Goal: Complete application form

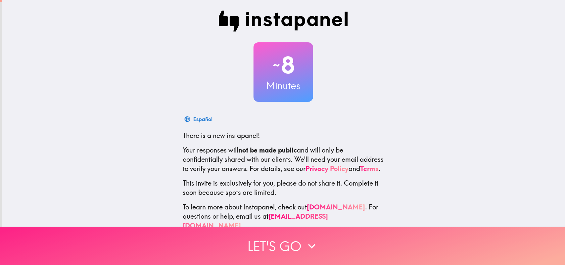
click at [314, 239] on icon "button" at bounding box center [311, 246] width 15 height 15
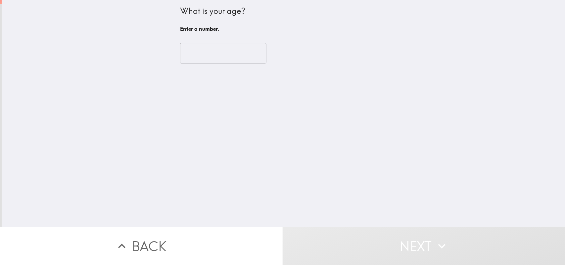
click at [235, 56] on input "number" at bounding box center [223, 53] width 86 height 21
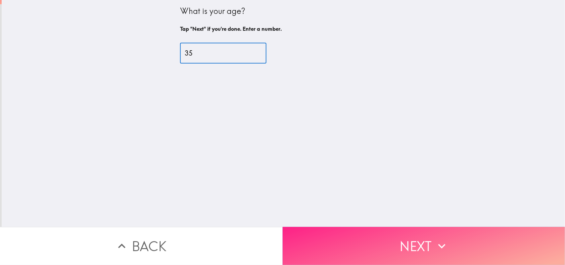
type input "35"
click at [381, 233] on button "Next" at bounding box center [424, 246] width 283 height 38
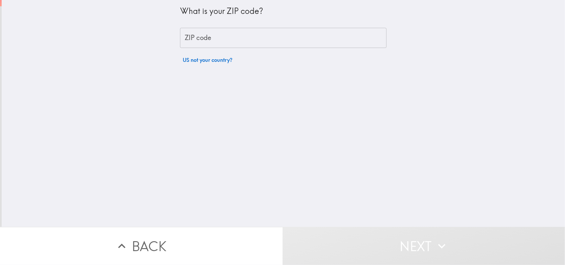
click at [262, 37] on input "ZIP code" at bounding box center [283, 38] width 206 height 21
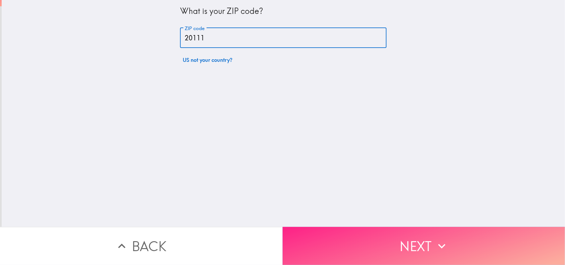
type input "20111"
click at [349, 236] on button "Next" at bounding box center [424, 246] width 283 height 38
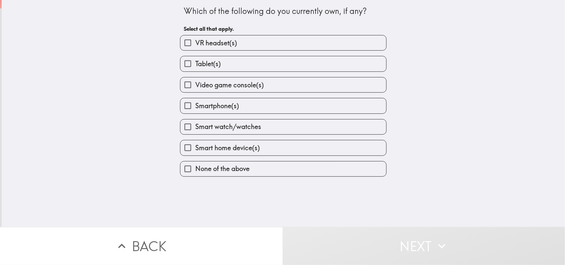
click at [272, 128] on label "Smart watch/watches" at bounding box center [283, 126] width 206 height 15
click at [195, 128] on input "Smart watch/watches" at bounding box center [187, 126] width 15 height 15
checkbox input "true"
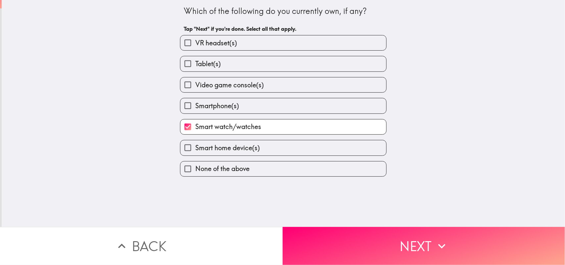
click at [257, 105] on label "Smartphone(s)" at bounding box center [283, 105] width 206 height 15
click at [195, 105] on input "Smartphone(s)" at bounding box center [187, 105] width 15 height 15
checkbox input "true"
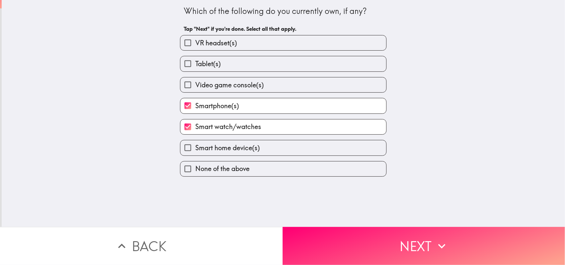
click at [223, 90] on span "Video game console(s)" at bounding box center [229, 84] width 68 height 9
click at [195, 90] on input "Video game console(s)" at bounding box center [187, 84] width 15 height 15
checkbox input "true"
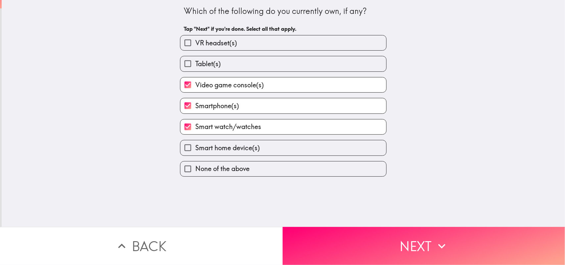
click at [214, 68] on span "Tablet(s)" at bounding box center [207, 63] width 25 height 9
click at [195, 68] on input "Tablet(s)" at bounding box center [187, 63] width 15 height 15
checkbox input "true"
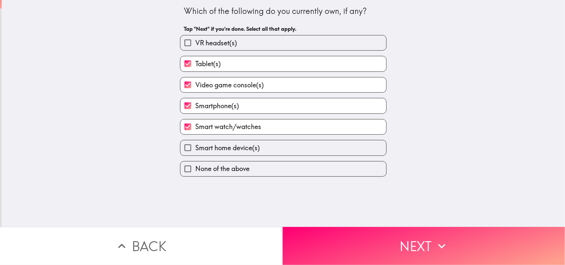
click at [262, 44] on label "VR headset(s)" at bounding box center [283, 42] width 206 height 15
click at [195, 44] on input "VR headset(s)" at bounding box center [187, 42] width 15 height 15
checkbox input "true"
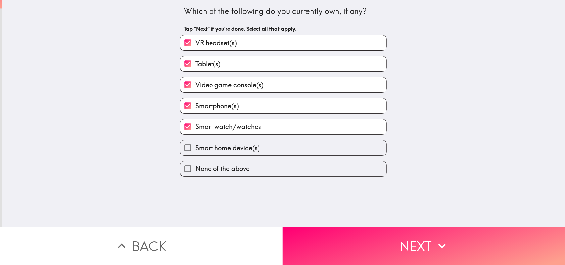
click at [255, 144] on label "Smart home device(s)" at bounding box center [283, 147] width 206 height 15
click at [195, 144] on input "Smart home device(s)" at bounding box center [187, 147] width 15 height 15
checkbox input "true"
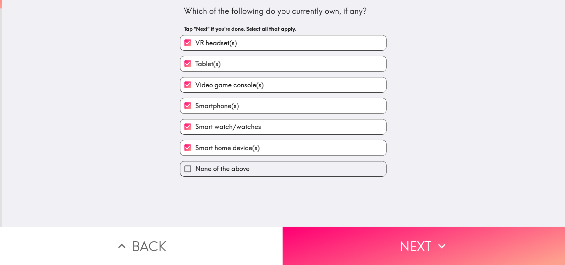
click at [280, 41] on label "VR headset(s)" at bounding box center [283, 42] width 206 height 15
click at [195, 41] on input "VR headset(s)" at bounding box center [187, 42] width 15 height 15
checkbox input "false"
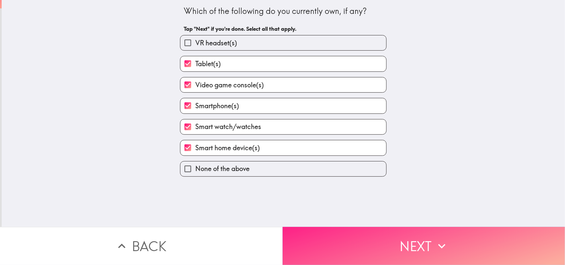
click at [333, 237] on button "Next" at bounding box center [424, 246] width 283 height 38
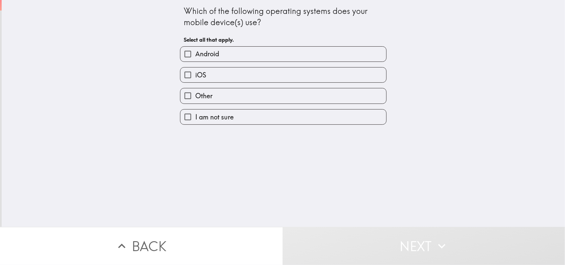
click at [323, 57] on label "Android" at bounding box center [283, 54] width 206 height 15
click at [195, 57] on input "Android" at bounding box center [187, 54] width 15 height 15
checkbox input "true"
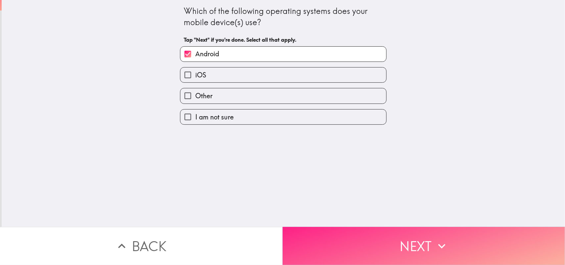
click at [332, 227] on button "Next" at bounding box center [424, 246] width 283 height 38
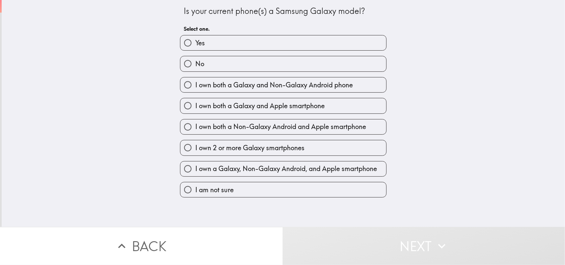
click at [329, 46] on label "Yes" at bounding box center [283, 42] width 206 height 15
click at [195, 46] on input "Yes" at bounding box center [187, 42] width 15 height 15
radio input "true"
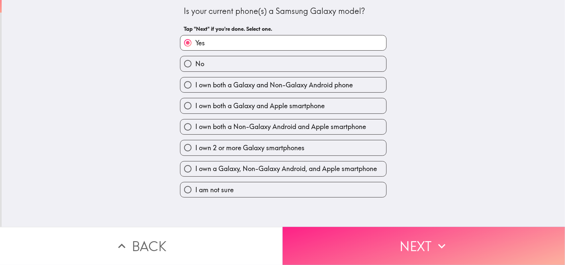
click at [341, 227] on button "Next" at bounding box center [424, 246] width 283 height 38
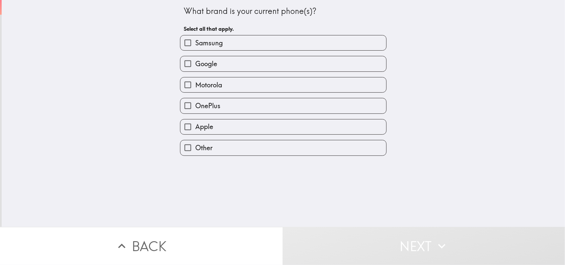
click at [322, 44] on label "Samsung" at bounding box center [283, 42] width 206 height 15
click at [195, 44] on input "Samsung" at bounding box center [187, 42] width 15 height 15
checkbox input "true"
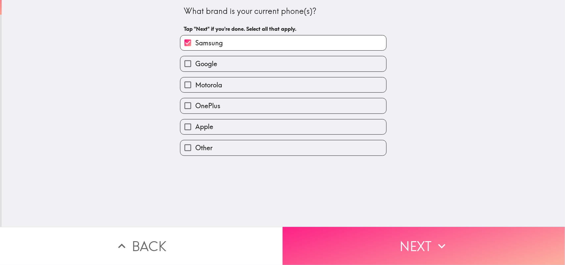
click at [325, 242] on button "Next" at bounding box center [424, 246] width 283 height 38
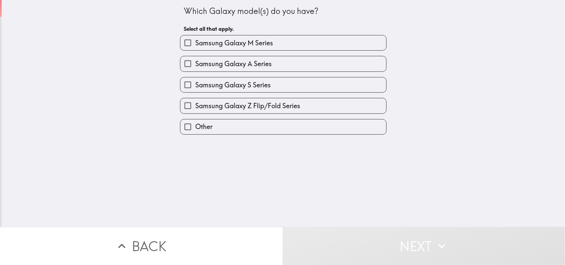
click at [272, 63] on label "Samsung Galaxy A Series" at bounding box center [283, 63] width 206 height 15
click at [195, 63] on input "Samsung Galaxy A Series" at bounding box center [187, 63] width 15 height 15
checkbox input "true"
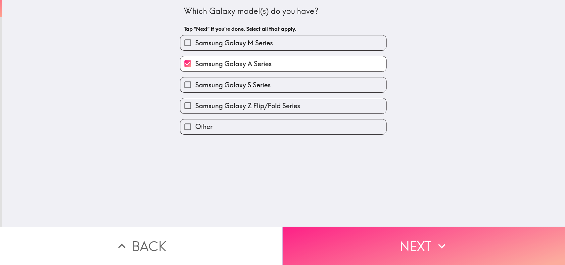
click at [322, 239] on button "Next" at bounding box center [424, 246] width 283 height 38
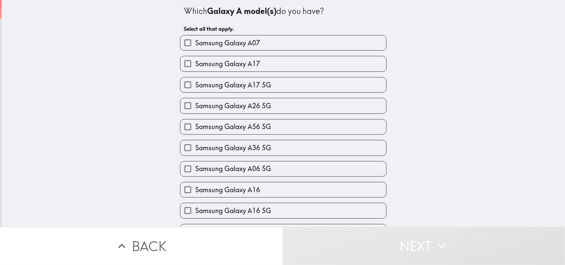
click at [315, 61] on label "Samsung Galaxy A17" at bounding box center [283, 63] width 206 height 15
click at [195, 61] on input "Samsung Galaxy A17" at bounding box center [187, 63] width 15 height 15
checkbox input "true"
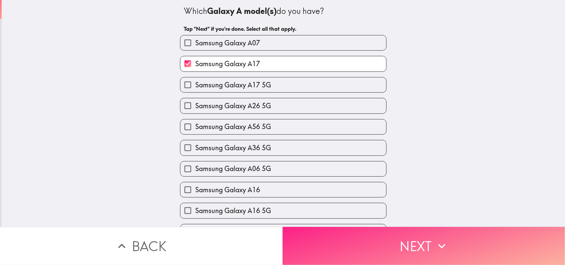
click at [345, 239] on button "Next" at bounding box center [424, 246] width 283 height 38
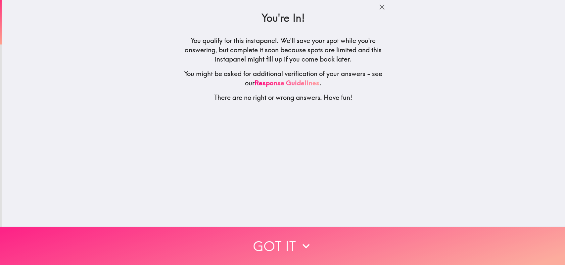
click at [312, 238] on button "Got it" at bounding box center [282, 246] width 565 height 38
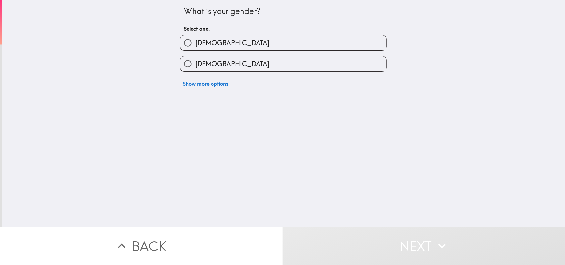
click at [319, 65] on label "[DEMOGRAPHIC_DATA]" at bounding box center [283, 63] width 206 height 15
click at [195, 65] on input "[DEMOGRAPHIC_DATA]" at bounding box center [187, 63] width 15 height 15
radio input "true"
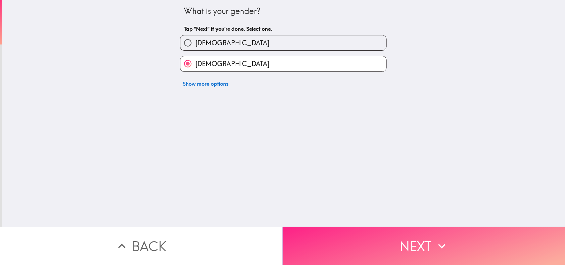
click at [334, 245] on button "Next" at bounding box center [424, 246] width 283 height 38
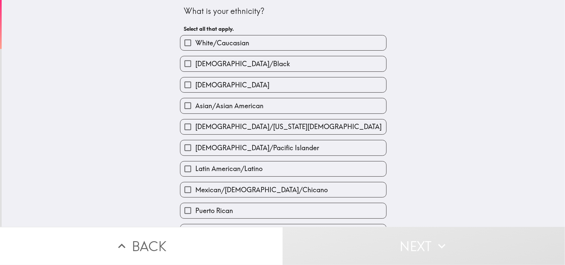
click at [280, 64] on label "[DEMOGRAPHIC_DATA]/Black" at bounding box center [283, 63] width 206 height 15
click at [195, 64] on input "[DEMOGRAPHIC_DATA]/Black" at bounding box center [187, 63] width 15 height 15
checkbox input "true"
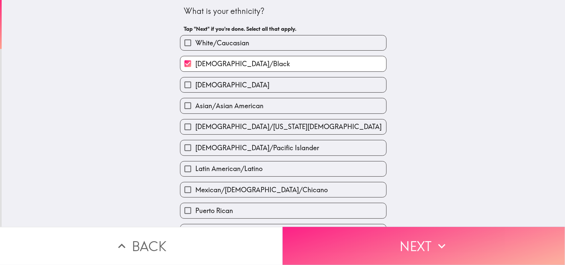
click at [340, 246] on button "Next" at bounding box center [424, 246] width 283 height 38
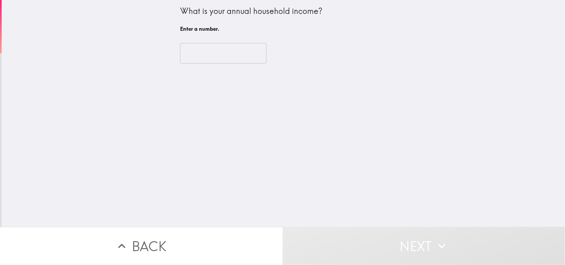
click at [223, 60] on input "number" at bounding box center [223, 53] width 86 height 21
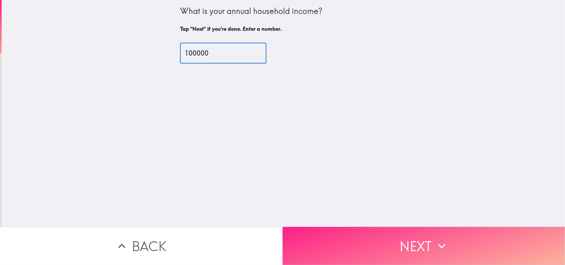
type input "100000"
click at [333, 235] on button "Next" at bounding box center [424, 246] width 283 height 38
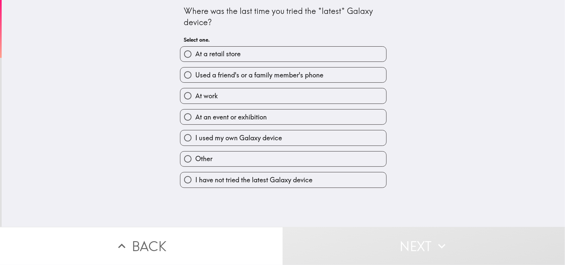
click at [297, 60] on label "At a retail store" at bounding box center [283, 54] width 206 height 15
click at [195, 60] on input "At a retail store" at bounding box center [187, 54] width 15 height 15
radio input "true"
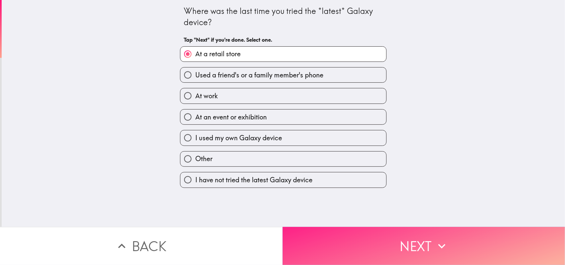
click at [329, 227] on button "Next" at bounding box center [424, 246] width 283 height 38
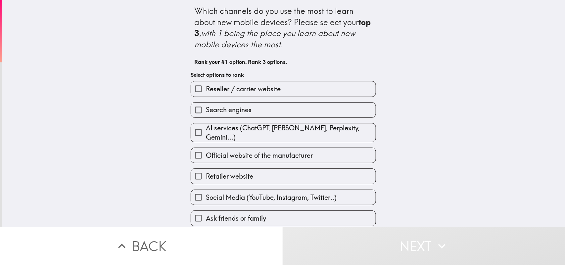
click at [288, 90] on label "Reseller / carrier website" at bounding box center [283, 88] width 185 height 15
click at [206, 90] on input "Reseller / carrier website" at bounding box center [198, 88] width 15 height 15
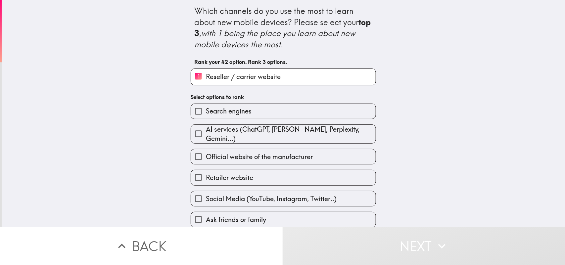
click at [272, 131] on span "AI services (ChatGPT, [PERSON_NAME], Perplexity, Gemini...)" at bounding box center [291, 134] width 170 height 19
click at [206, 131] on input "AI services (ChatGPT, [PERSON_NAME], Perplexity, Gemini...)" at bounding box center [198, 133] width 15 height 15
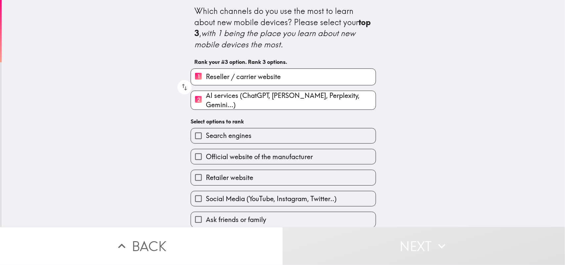
click at [227, 170] on label "Retailer website" at bounding box center [283, 177] width 185 height 15
click at [206, 170] on input "Retailer website" at bounding box center [198, 177] width 15 height 15
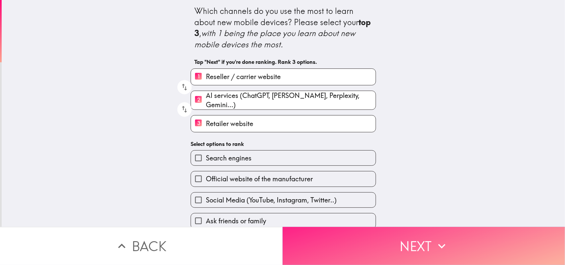
click at [322, 227] on button "Next" at bounding box center [424, 246] width 283 height 38
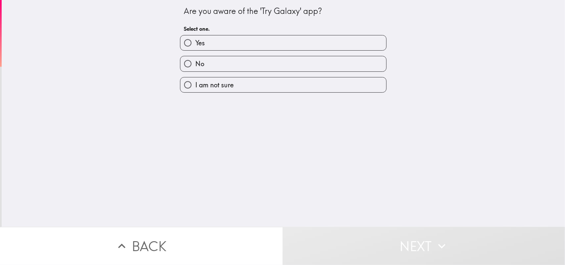
click at [302, 44] on label "Yes" at bounding box center [283, 42] width 206 height 15
click at [195, 44] on input "Yes" at bounding box center [187, 42] width 15 height 15
radio input "true"
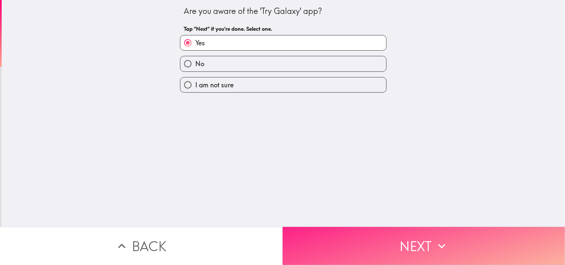
click at [346, 233] on button "Next" at bounding box center [424, 246] width 283 height 38
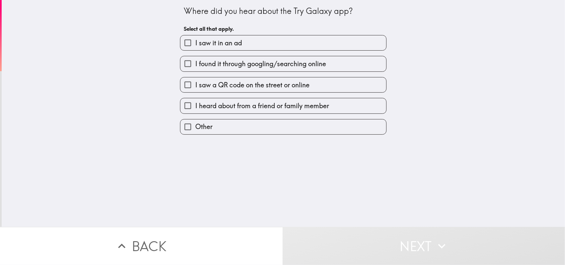
click at [313, 48] on label "I saw it in an ad" at bounding box center [283, 42] width 206 height 15
click at [195, 48] on input "I saw it in an ad" at bounding box center [187, 42] width 15 height 15
checkbox input "true"
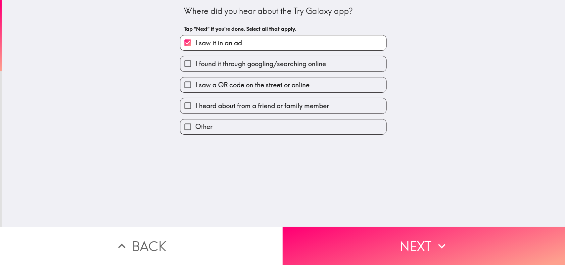
click at [273, 69] on label "I found it through googling/searching online" at bounding box center [283, 63] width 206 height 15
click at [195, 69] on input "I found it through googling/searching online" at bounding box center [187, 63] width 15 height 15
checkbox input "true"
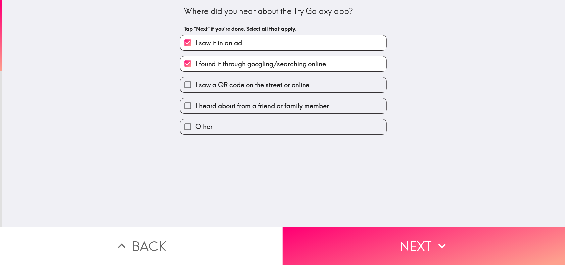
click at [345, 219] on div "Where did you hear about the Try Galaxy app? Tap "Next" if you're done. Select …" at bounding box center [283, 113] width 563 height 227
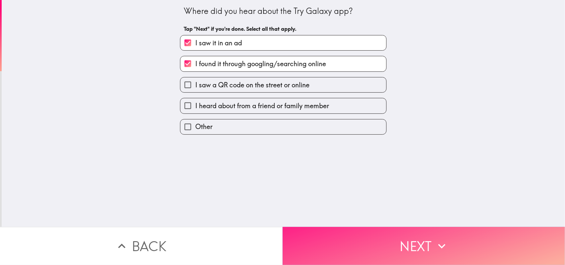
click at [361, 229] on button "Next" at bounding box center [424, 246] width 283 height 38
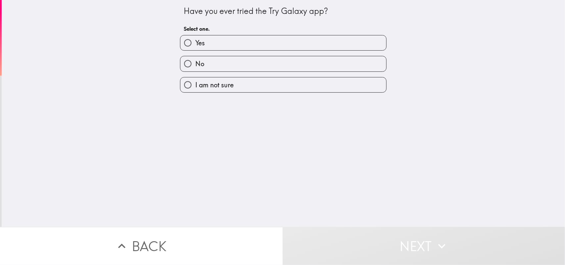
click at [338, 46] on label "Yes" at bounding box center [283, 42] width 206 height 15
click at [195, 46] on input "Yes" at bounding box center [187, 42] width 15 height 15
radio input "true"
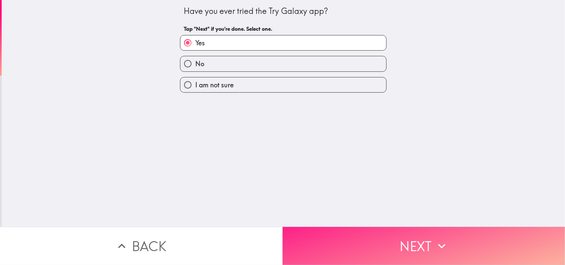
click at [333, 228] on button "Next" at bounding box center [424, 246] width 283 height 38
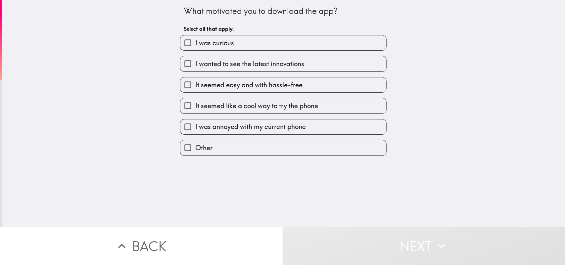
click at [295, 61] on span "I wanted to see the latest innovations" at bounding box center [249, 63] width 109 height 9
click at [195, 61] on input "I wanted to see the latest innovations" at bounding box center [187, 63] width 15 height 15
checkbox input "true"
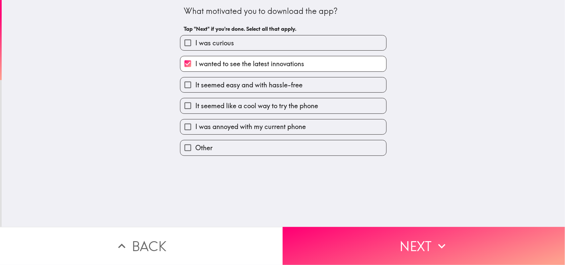
click at [255, 35] on label "I was curious" at bounding box center [283, 42] width 206 height 15
click at [195, 35] on input "I was curious" at bounding box center [187, 42] width 15 height 15
checkbox input "true"
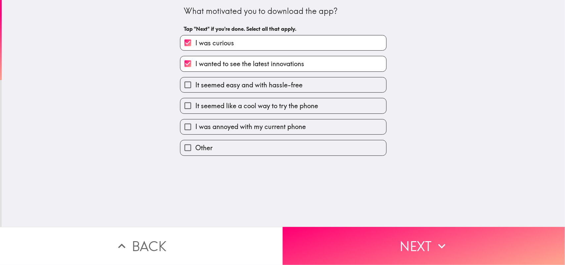
click at [275, 108] on span "It seemed like a cool way to try the phone" at bounding box center [256, 105] width 123 height 9
click at [195, 108] on input "It seemed like a cool way to try the phone" at bounding box center [187, 105] width 15 height 15
checkbox input "true"
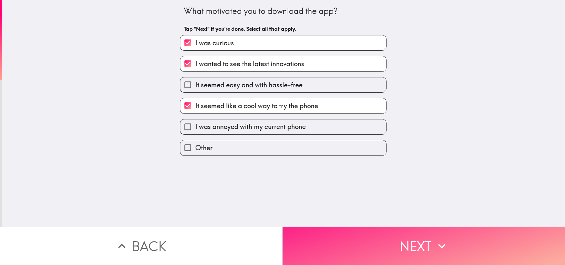
click at [318, 232] on button "Next" at bounding box center [424, 246] width 283 height 38
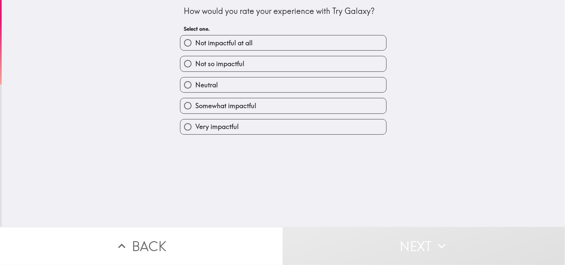
click at [296, 128] on label "Very impactful" at bounding box center [283, 126] width 206 height 15
click at [195, 128] on input "Very impactful" at bounding box center [187, 126] width 15 height 15
radio input "true"
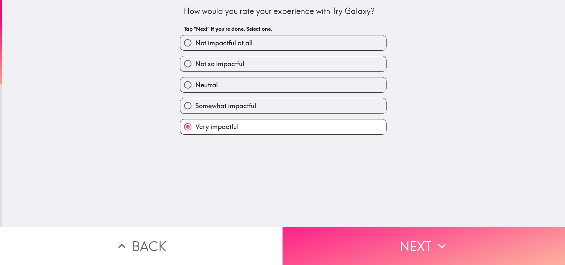
click at [334, 227] on button "Next" at bounding box center [424, 246] width 283 height 38
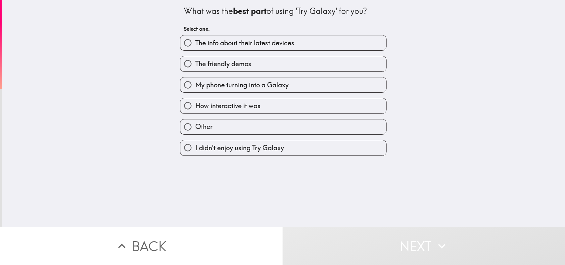
click at [293, 44] on label "The info about their latest devices" at bounding box center [283, 42] width 206 height 15
click at [195, 44] on input "The info about their latest devices" at bounding box center [187, 42] width 15 height 15
radio input "true"
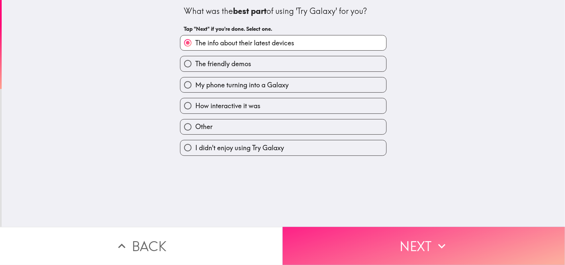
click at [309, 227] on button "Next" at bounding box center [424, 246] width 283 height 38
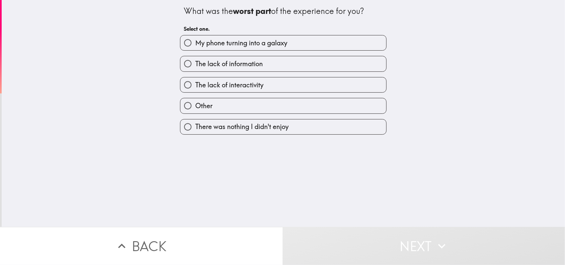
click at [267, 43] on span "My phone turning into a galaxy" at bounding box center [241, 42] width 92 height 9
click at [195, 43] on input "My phone turning into a galaxy" at bounding box center [187, 42] width 15 height 15
radio input "true"
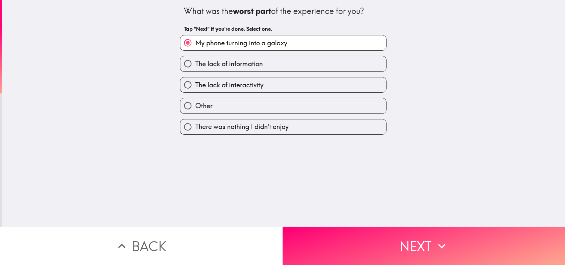
click at [322, 213] on div "What was the worst part of the experience for you? Tap "Next" if you're done. S…" at bounding box center [283, 113] width 563 height 227
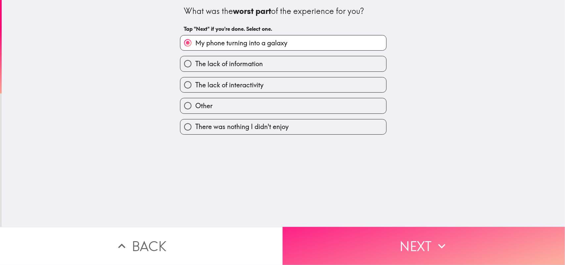
click at [337, 236] on button "Next" at bounding box center [424, 246] width 283 height 38
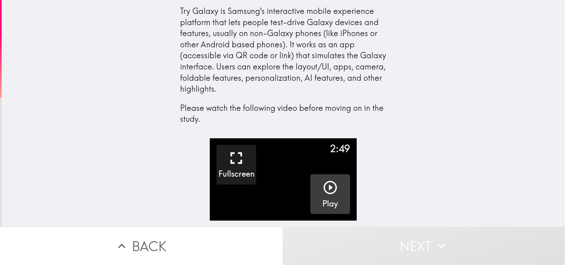
click at [322, 188] on icon "button" at bounding box center [330, 188] width 16 height 16
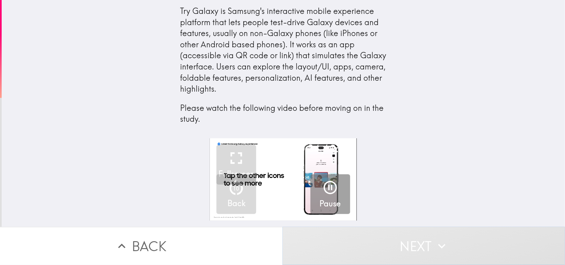
click at [373, 229] on button "Next" at bounding box center [424, 246] width 283 height 38
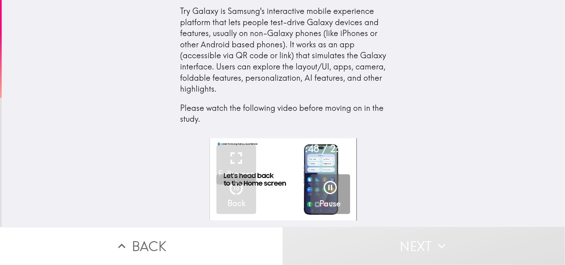
click at [163, 185] on div "1:48 / 2:49 Fullscreen 10 Back Pause" at bounding box center [283, 182] width 563 height 89
click at [471, 185] on div "2:04 / 2:49 Fullscreen 10 Back Pause" at bounding box center [283, 182] width 563 height 89
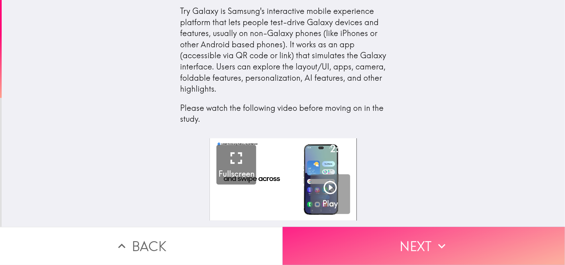
click at [338, 237] on button "Next" at bounding box center [424, 246] width 283 height 38
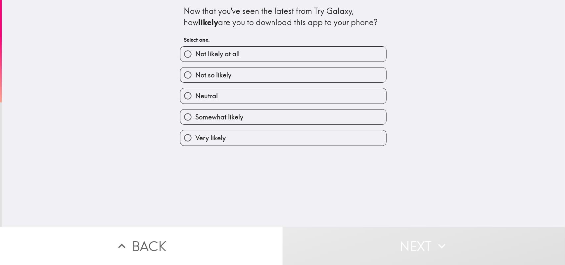
click at [279, 140] on label "Very likely" at bounding box center [283, 137] width 206 height 15
click at [195, 140] on input "Very likely" at bounding box center [187, 137] width 15 height 15
radio input "true"
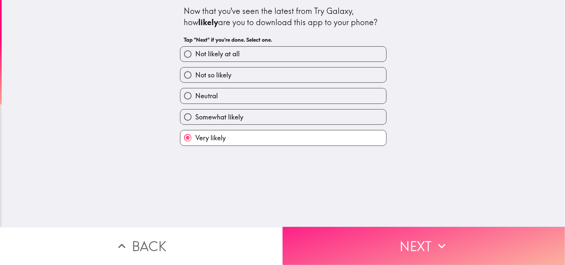
click at [309, 232] on button "Next" at bounding box center [424, 246] width 283 height 38
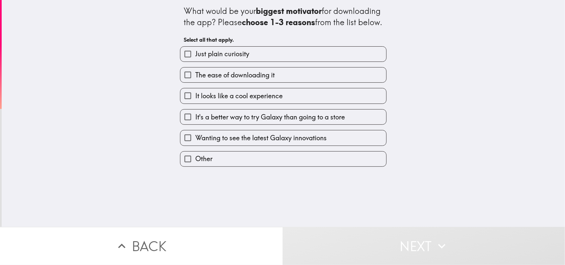
click at [283, 122] on span "It's a better way to try Galaxy than going to a store" at bounding box center [270, 116] width 150 height 9
click at [195, 123] on input "It's a better way to try Galaxy than going to a store" at bounding box center [187, 117] width 15 height 15
checkbox input "true"
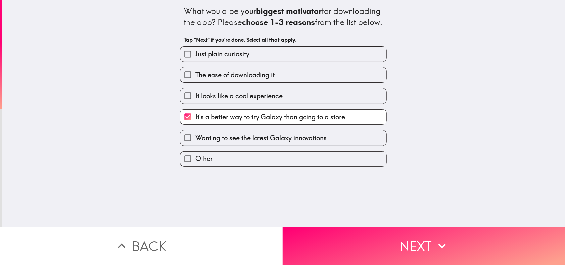
click at [264, 62] on label "Just plain curiosity" at bounding box center [283, 54] width 206 height 15
click at [195, 62] on input "Just plain curiosity" at bounding box center [187, 54] width 15 height 15
checkbox input "true"
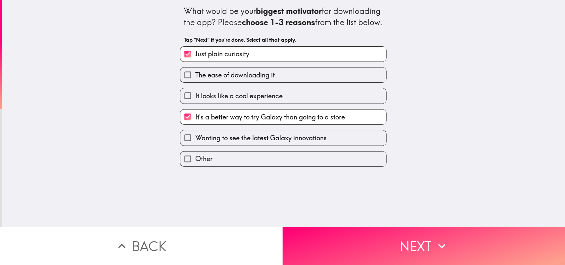
click at [305, 82] on label "The ease of downloading it" at bounding box center [283, 74] width 206 height 15
click at [195, 82] on input "The ease of downloading it" at bounding box center [187, 74] width 15 height 15
checkbox input "true"
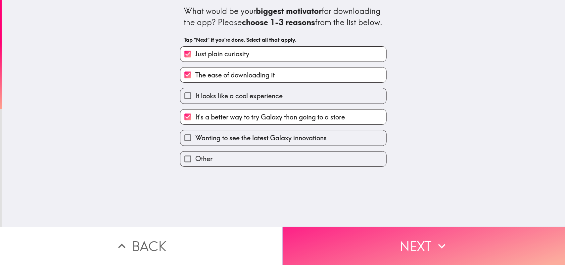
click at [369, 232] on button "Next" at bounding box center [424, 246] width 283 height 38
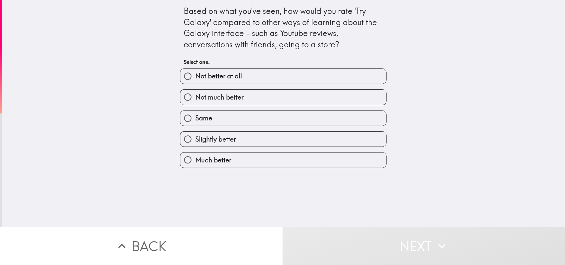
click at [248, 156] on label "Much better" at bounding box center [283, 160] width 206 height 15
click at [195, 156] on input "Much better" at bounding box center [187, 160] width 15 height 15
radio input "true"
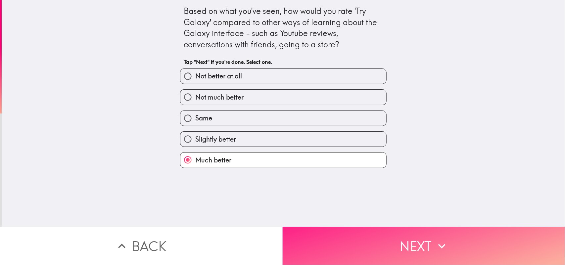
click at [308, 227] on button "Next" at bounding box center [424, 246] width 283 height 38
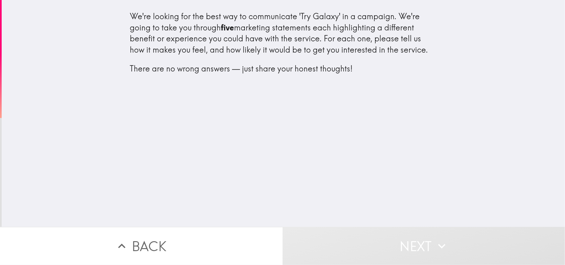
click at [346, 217] on div "We're looking for the best way to communicate 'Try Galaxy' in a campaign. We're…" at bounding box center [283, 113] width 563 height 227
click at [352, 227] on button "Next" at bounding box center [424, 246] width 283 height 38
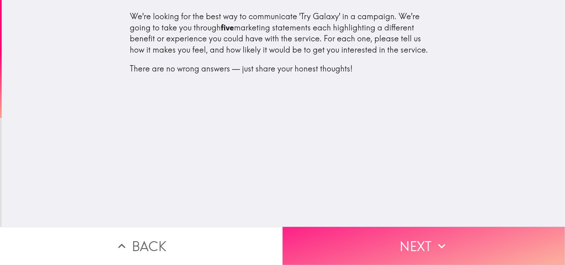
click at [332, 227] on button "Next" at bounding box center [424, 246] width 283 height 38
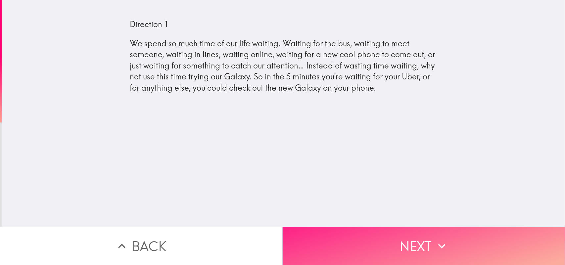
click at [358, 230] on button "Next" at bounding box center [424, 246] width 283 height 38
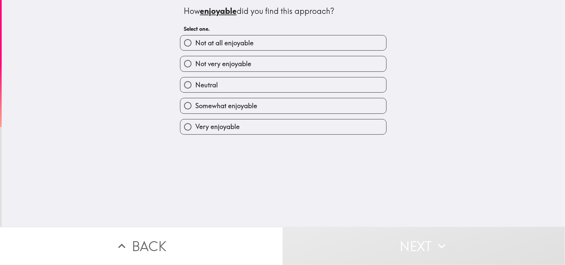
click at [310, 133] on label "Very enjoyable" at bounding box center [283, 126] width 206 height 15
click at [195, 133] on input "Very enjoyable" at bounding box center [187, 126] width 15 height 15
radio input "true"
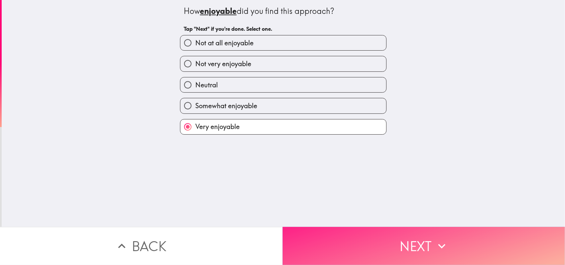
click at [311, 230] on button "Next" at bounding box center [424, 246] width 283 height 38
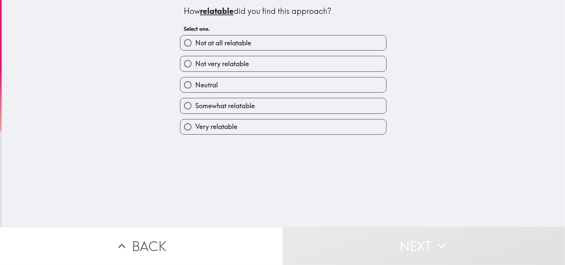
click at [278, 129] on label "Very relatable" at bounding box center [283, 126] width 206 height 15
click at [195, 129] on input "Very relatable" at bounding box center [187, 126] width 15 height 15
radio input "true"
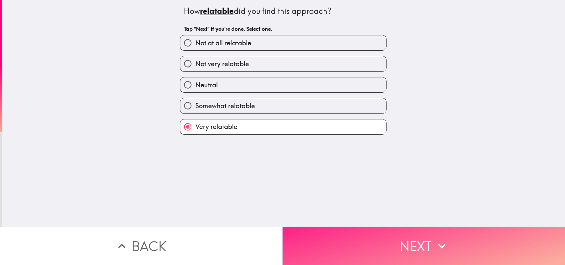
click at [347, 239] on button "Next" at bounding box center [424, 246] width 283 height 38
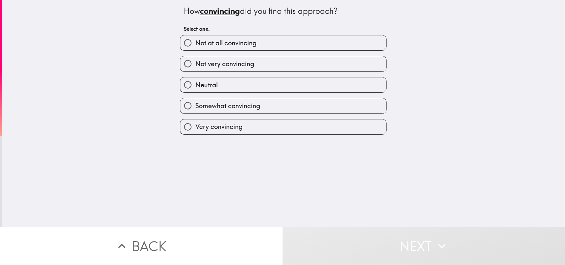
click at [343, 117] on div "Very convincing" at bounding box center [281, 124] width 212 height 21
click at [356, 123] on label "Very convincing" at bounding box center [283, 126] width 206 height 15
click at [195, 123] on input "Very convincing" at bounding box center [187, 126] width 15 height 15
radio input "true"
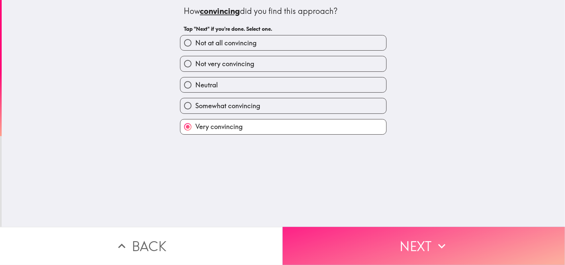
click at [334, 229] on button "Next" at bounding box center [424, 246] width 283 height 38
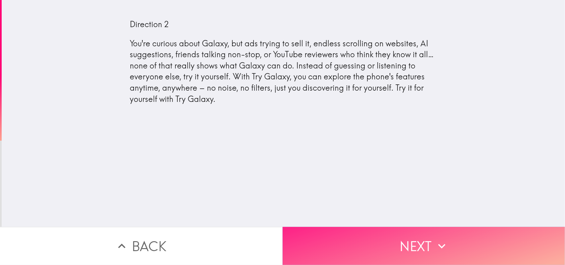
click at [389, 234] on button "Next" at bounding box center [424, 246] width 283 height 38
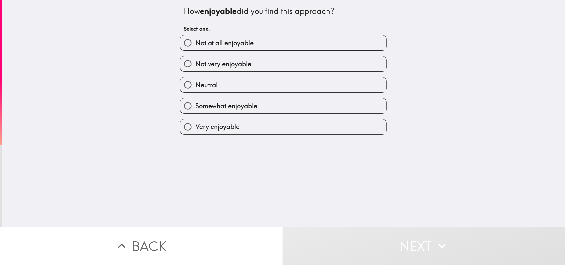
click at [309, 126] on label "Very enjoyable" at bounding box center [283, 126] width 206 height 15
click at [195, 126] on input "Very enjoyable" at bounding box center [187, 126] width 15 height 15
radio input "true"
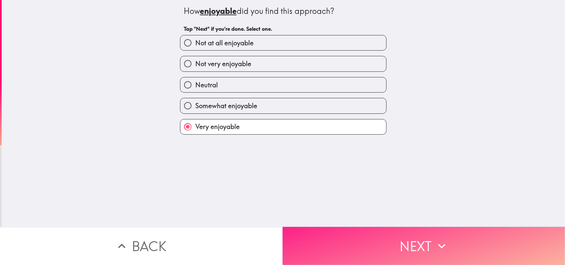
click at [333, 244] on button "Next" at bounding box center [424, 246] width 283 height 38
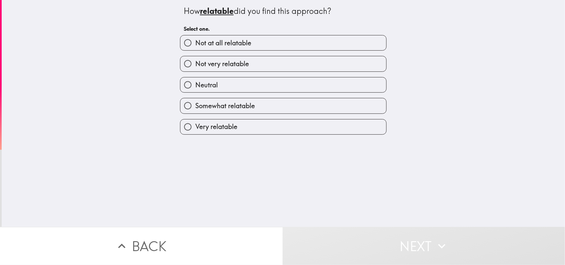
click at [295, 127] on label "Very relatable" at bounding box center [283, 126] width 206 height 15
click at [195, 127] on input "Very relatable" at bounding box center [187, 126] width 15 height 15
radio input "true"
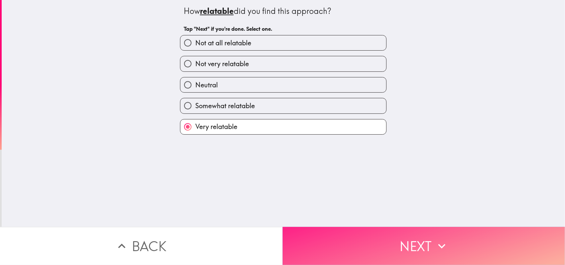
click at [328, 231] on button "Next" at bounding box center [424, 246] width 283 height 38
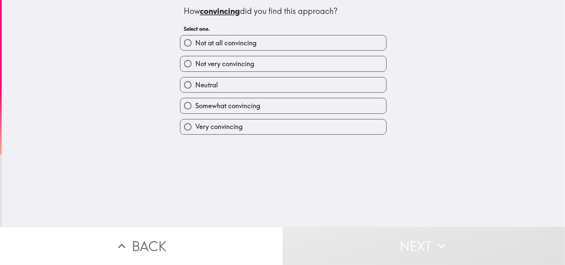
click at [285, 127] on label "Very convincing" at bounding box center [283, 126] width 206 height 15
click at [195, 127] on input "Very convincing" at bounding box center [187, 126] width 15 height 15
radio input "true"
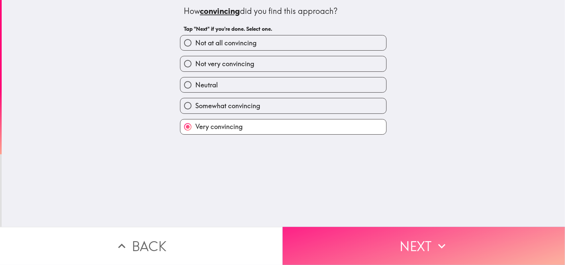
click at [324, 229] on button "Next" at bounding box center [424, 246] width 283 height 38
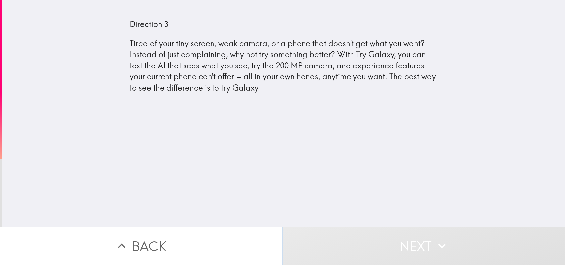
click at [354, 235] on button "Next" at bounding box center [424, 246] width 283 height 38
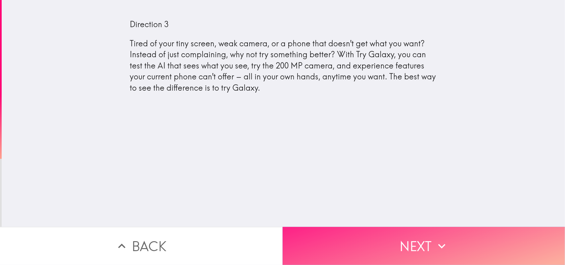
click at [372, 248] on button "Next" at bounding box center [424, 246] width 283 height 38
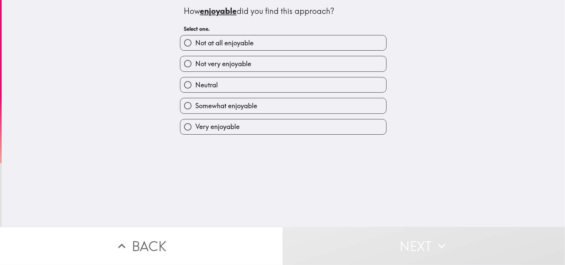
click at [333, 122] on label "Very enjoyable" at bounding box center [283, 126] width 206 height 15
click at [195, 122] on input "Very enjoyable" at bounding box center [187, 126] width 15 height 15
radio input "true"
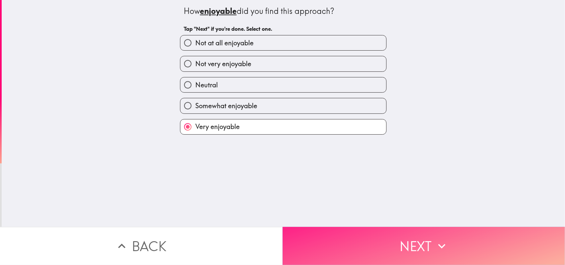
click at [354, 244] on button "Next" at bounding box center [424, 246] width 283 height 38
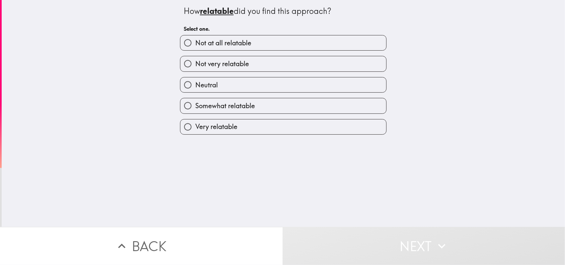
click at [277, 122] on label "Very relatable" at bounding box center [283, 126] width 206 height 15
click at [195, 122] on input "Very relatable" at bounding box center [187, 126] width 15 height 15
radio input "true"
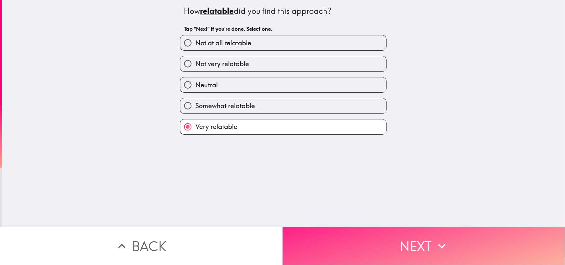
click at [337, 227] on button "Next" at bounding box center [424, 246] width 283 height 38
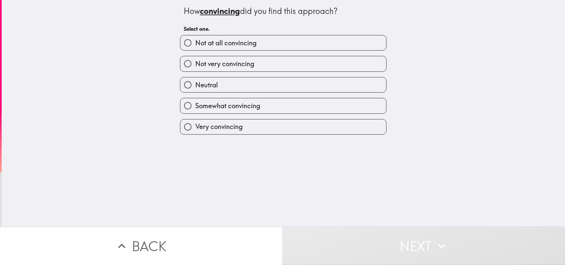
drag, startPoint x: 301, startPoint y: 123, endPoint x: 330, endPoint y: 240, distance: 120.5
click at [330, 240] on div "How convincing did you find this approach? Select one. Not at all convincing No…" at bounding box center [282, 132] width 565 height 265
click at [338, 242] on button "Next" at bounding box center [424, 246] width 283 height 38
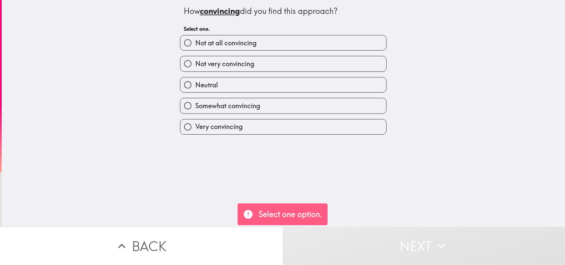
click at [323, 133] on label "Very convincing" at bounding box center [283, 126] width 206 height 15
click at [195, 133] on input "Very convincing" at bounding box center [187, 126] width 15 height 15
radio input "true"
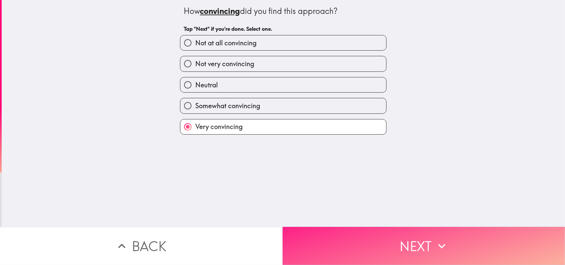
click at [346, 227] on button "Next" at bounding box center [424, 246] width 283 height 38
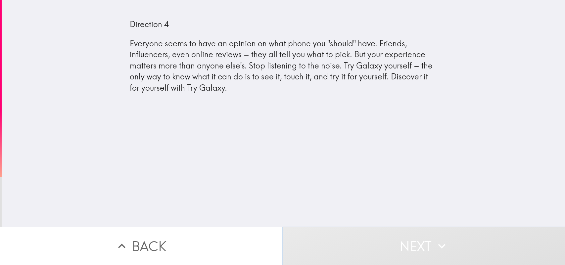
click at [345, 230] on button "Next" at bounding box center [424, 246] width 283 height 38
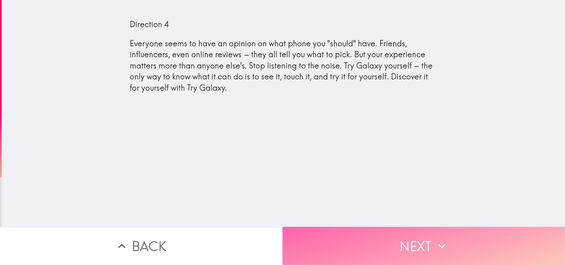
click at [385, 236] on button "Next" at bounding box center [424, 246] width 283 height 38
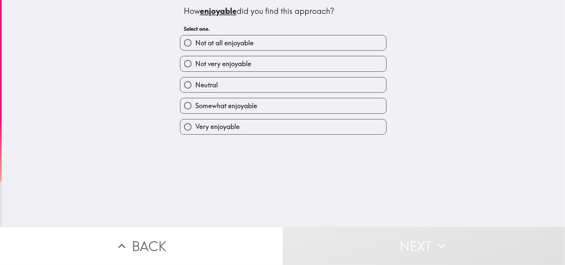
click at [320, 125] on label "Very enjoyable" at bounding box center [283, 126] width 206 height 15
click at [195, 125] on input "Very enjoyable" at bounding box center [187, 126] width 15 height 15
radio input "true"
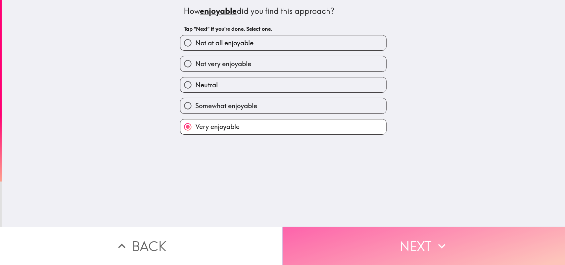
click at [345, 236] on button "Next" at bounding box center [424, 246] width 283 height 38
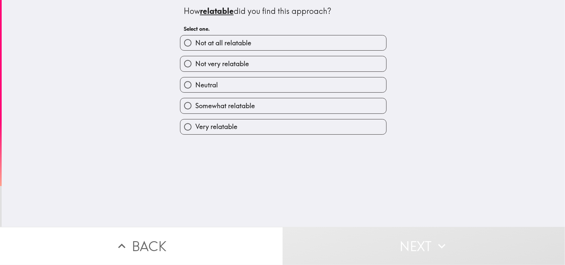
click at [285, 132] on label "Very relatable" at bounding box center [283, 126] width 206 height 15
click at [195, 132] on input "Very relatable" at bounding box center [187, 126] width 15 height 15
radio input "true"
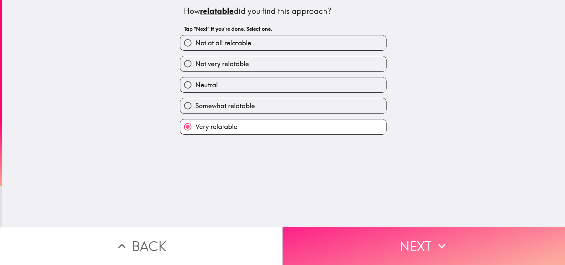
click at [316, 234] on button "Next" at bounding box center [424, 246] width 283 height 38
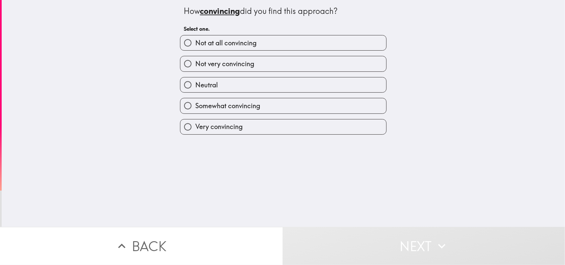
click at [332, 122] on label "Very convincing" at bounding box center [283, 126] width 206 height 15
click at [195, 122] on input "Very convincing" at bounding box center [187, 126] width 15 height 15
radio input "true"
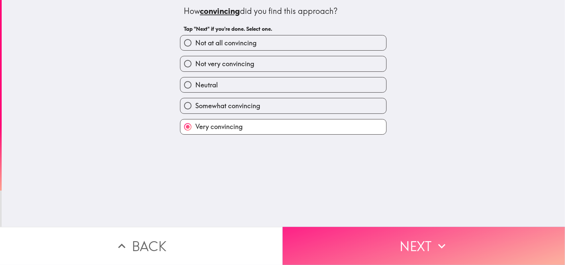
drag, startPoint x: 327, startPoint y: 214, endPoint x: 346, endPoint y: 233, distance: 26.9
click at [346, 233] on div "How convincing did you find this approach? Tap "Next" if you're done. Select on…" at bounding box center [282, 132] width 565 height 265
click at [346, 233] on button "Next" at bounding box center [424, 246] width 283 height 38
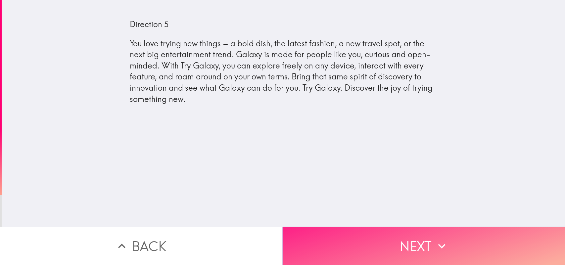
click at [348, 239] on button "Next" at bounding box center [424, 246] width 283 height 38
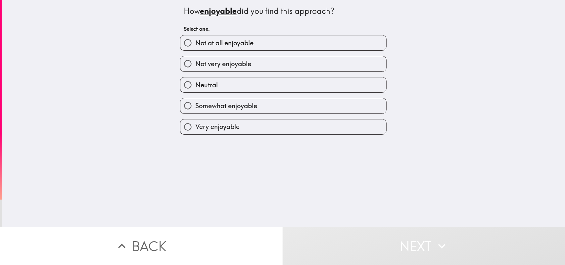
click at [285, 127] on label "Very enjoyable" at bounding box center [283, 126] width 206 height 15
click at [195, 127] on input "Very enjoyable" at bounding box center [187, 126] width 15 height 15
radio input "true"
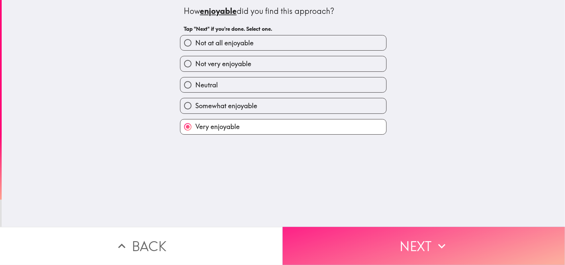
click at [313, 230] on button "Next" at bounding box center [424, 246] width 283 height 38
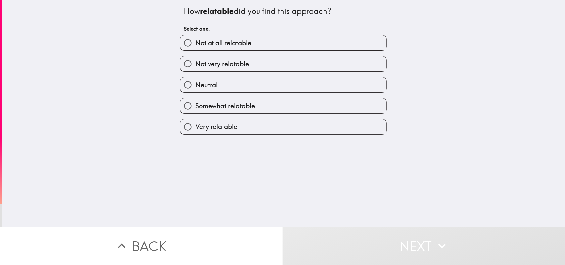
click at [258, 132] on label "Very relatable" at bounding box center [283, 126] width 206 height 15
click at [195, 132] on input "Very relatable" at bounding box center [187, 126] width 15 height 15
radio input "true"
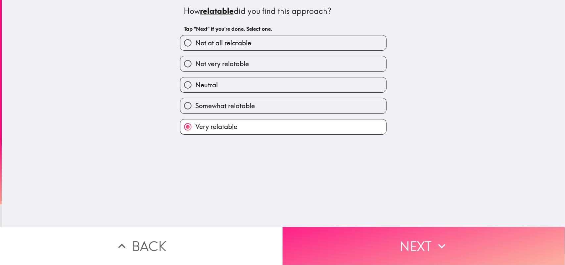
click at [343, 237] on button "Next" at bounding box center [424, 246] width 283 height 38
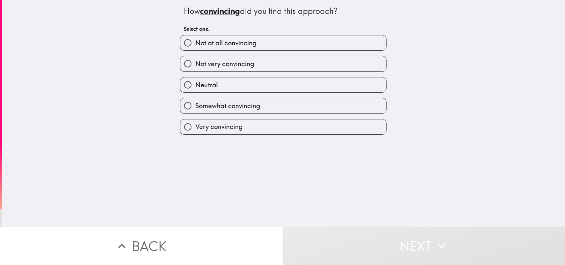
click at [356, 128] on label "Very convincing" at bounding box center [283, 126] width 206 height 15
click at [195, 128] on input "Very convincing" at bounding box center [187, 126] width 15 height 15
radio input "true"
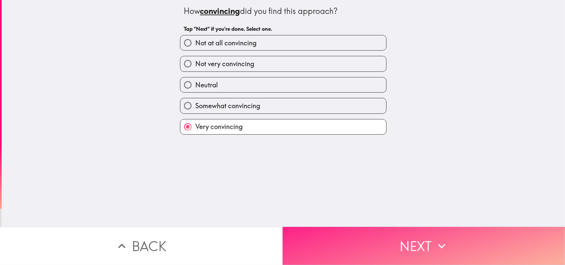
click at [384, 232] on button "Next" at bounding box center [424, 246] width 283 height 38
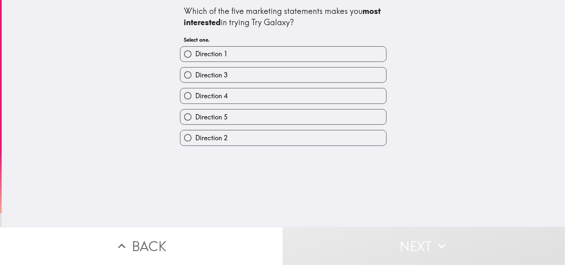
click at [288, 109] on div "Direction 5" at bounding box center [283, 117] width 206 height 16
click at [321, 117] on label "Direction 5" at bounding box center [283, 117] width 206 height 15
click at [195, 117] on input "Direction 5" at bounding box center [187, 117] width 15 height 15
radio input "true"
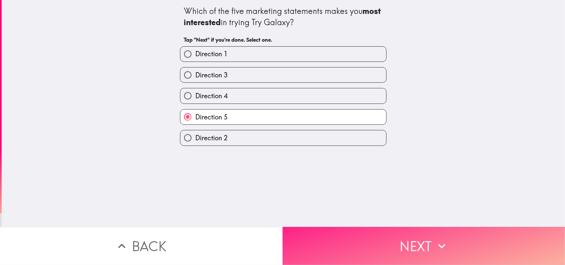
click at [384, 234] on button "Next" at bounding box center [424, 246] width 283 height 38
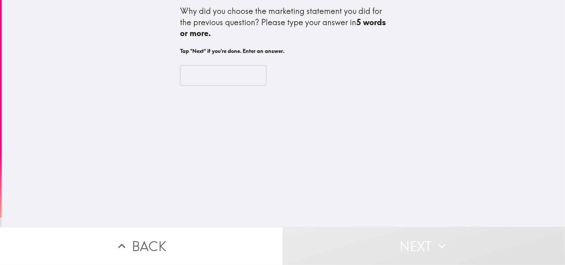
click at [237, 87] on div "​" at bounding box center [283, 75] width 206 height 36
click at [209, 76] on input "text" at bounding box center [223, 75] width 86 height 21
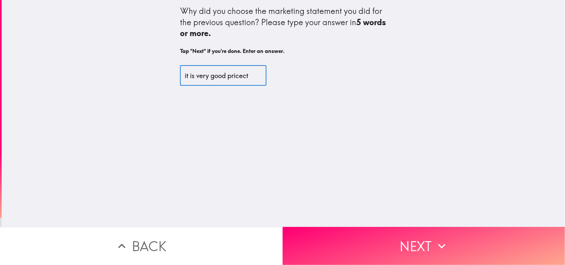
type input "it is very good pricect"
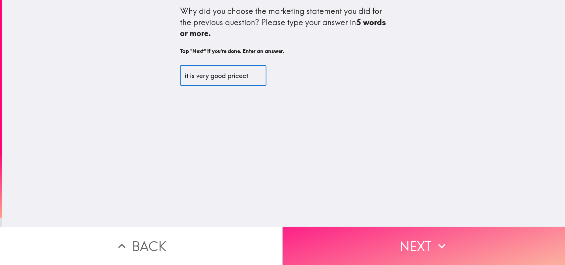
drag, startPoint x: 318, startPoint y: 218, endPoint x: 349, endPoint y: 236, distance: 35.8
click at [349, 236] on div "Why did you choose the marketing statement you did for the previous question? P…" at bounding box center [282, 132] width 565 height 265
click at [349, 236] on button "Next" at bounding box center [424, 246] width 283 height 38
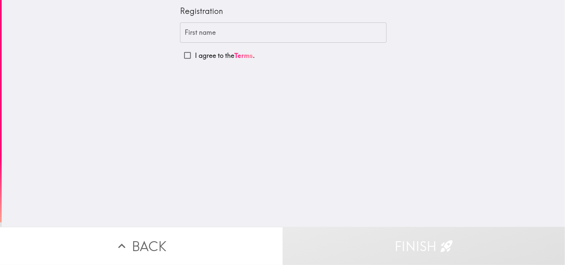
click at [271, 32] on input "First name" at bounding box center [283, 32] width 206 height 21
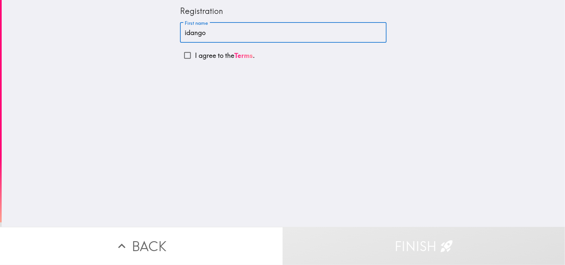
type input "idango"
click at [232, 62] on label "I agree to the Terms ." at bounding box center [283, 55] width 206 height 15
click at [195, 62] on input "I agree to the Terms ." at bounding box center [187, 55] width 15 height 15
checkbox input "true"
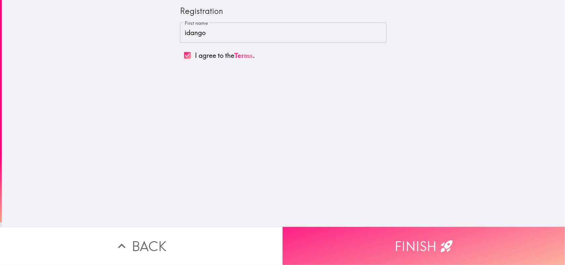
click at [341, 229] on button "Finish" at bounding box center [424, 246] width 283 height 38
